Goal: Task Accomplishment & Management: Complete application form

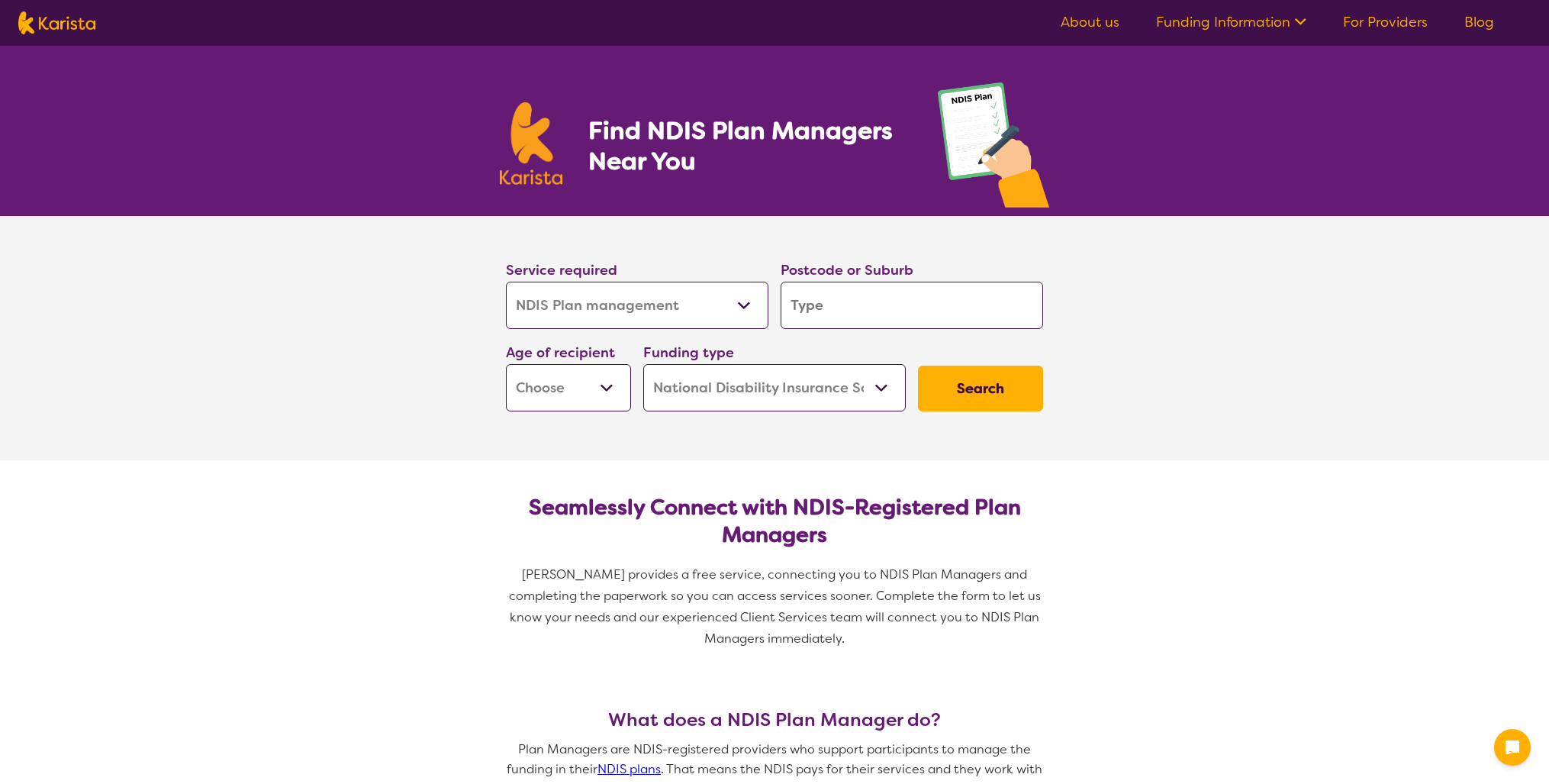
select select "NDIS Plan management"
select select "NDIS"
select select "NDIS Plan management"
select select "NDIS"
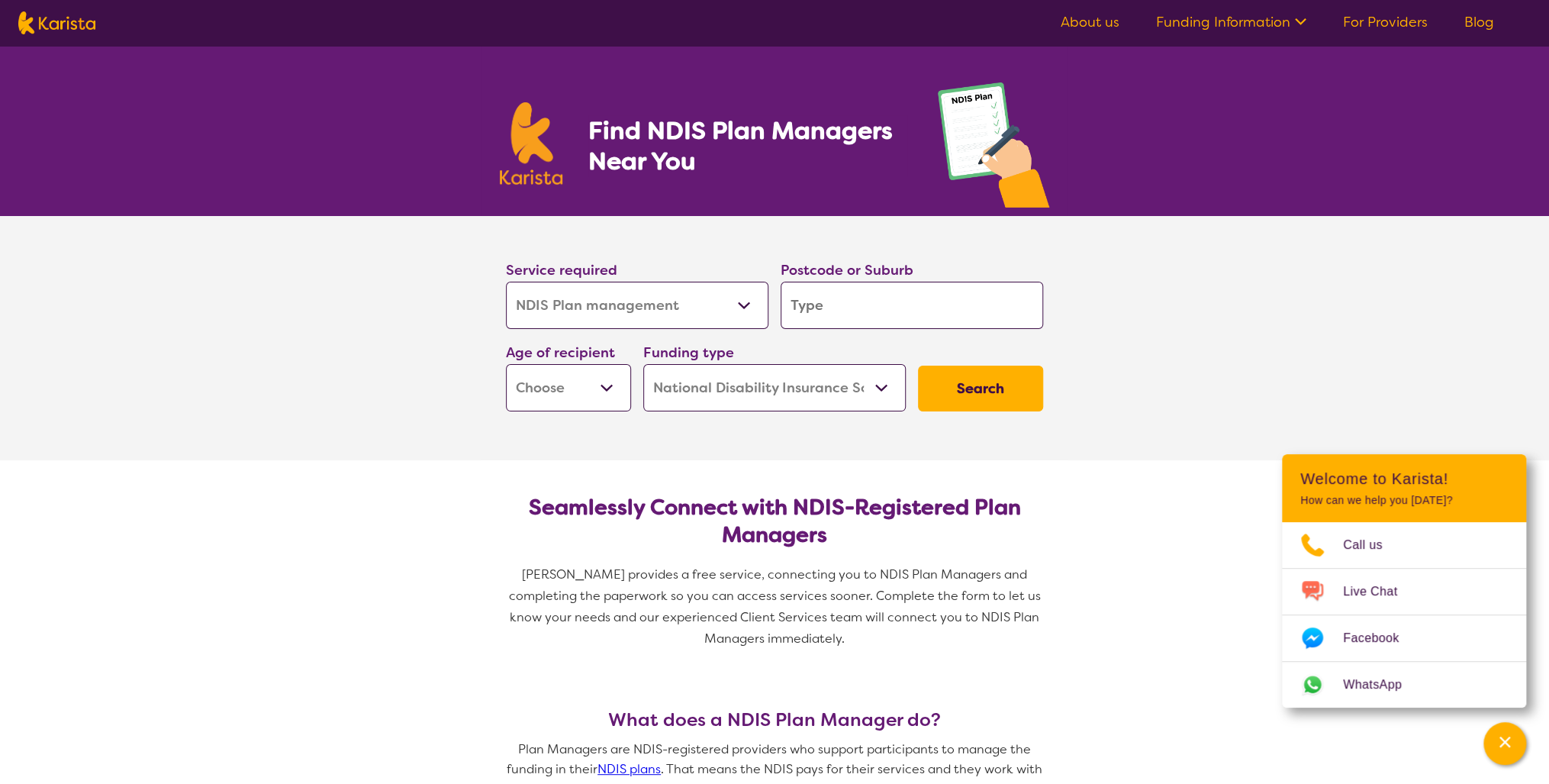
click at [690, 310] on select "Allied Health Assistant Assessment ([MEDICAL_DATA] or [MEDICAL_DATA]) Behaviour…" at bounding box center [637, 305] width 262 height 47
click at [1381, 19] on link "For Providers" at bounding box center [1386, 22] width 85 height 19
